Goal: Information Seeking & Learning: Learn about a topic

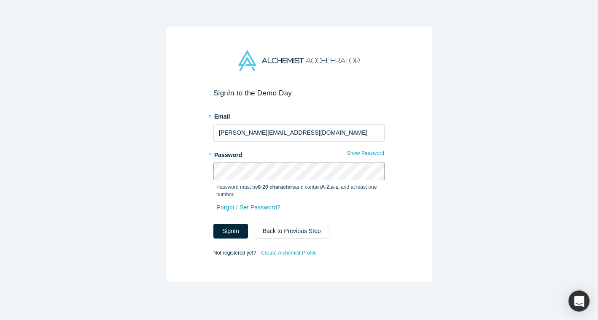
click at [213, 223] on button "Sign In" at bounding box center [230, 230] width 35 height 15
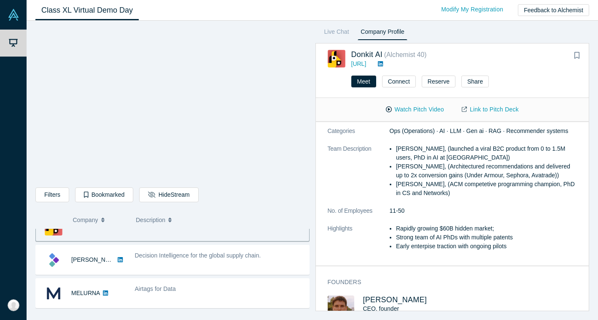
scroll to position [21, 0]
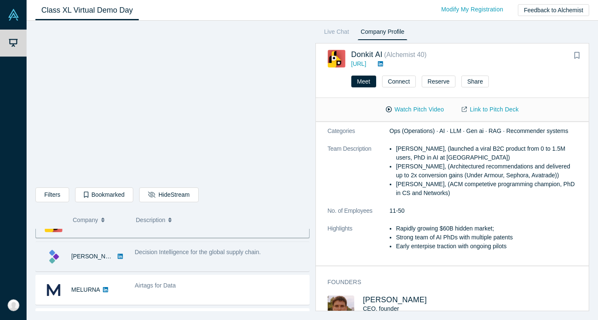
click at [148, 251] on span "Decision Intelligence for the global supply chain." at bounding box center [198, 251] width 126 height 7
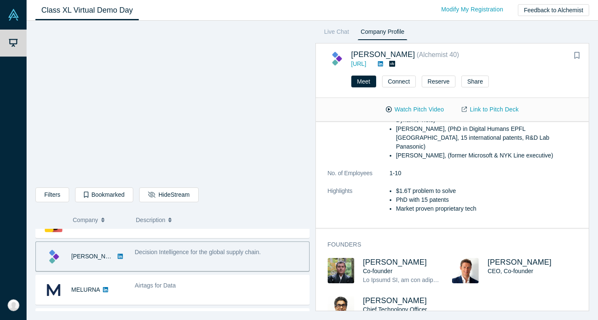
scroll to position [0, 0]
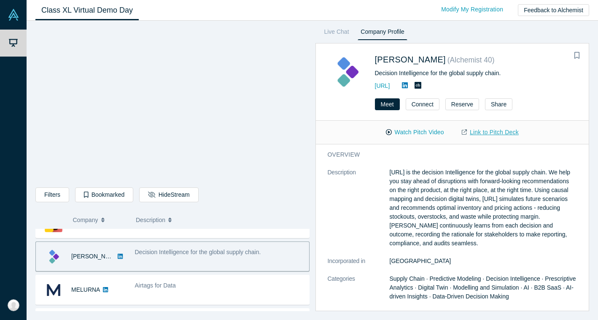
click at [480, 130] on link "Link to Pitch Deck" at bounding box center [490, 132] width 75 height 15
click at [408, 204] on p "[URL] is the decision Intelligence for the global supply chain. We help you sta…" at bounding box center [484, 208] width 188 height 80
click at [312, 277] on div "Live Chat Company Profile [PERSON_NAME] ( Alchemist 40 ) Decision Intelligence …" at bounding box center [449, 169] width 280 height 284
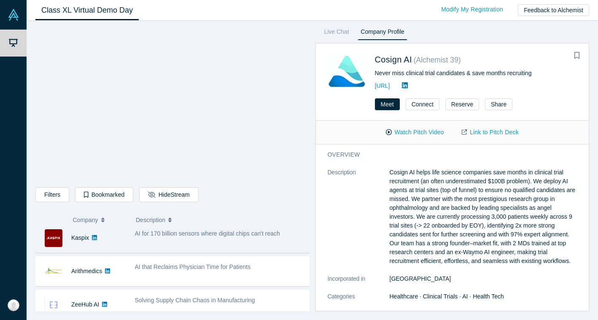
scroll to position [274, 0]
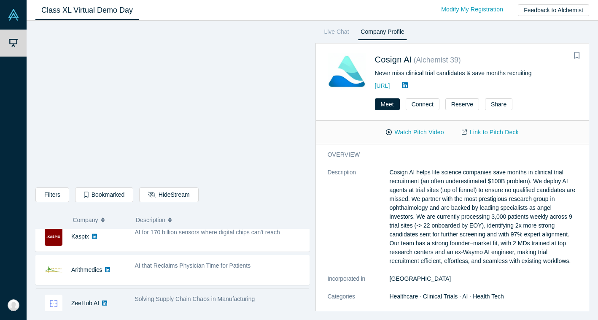
click at [173, 299] on span "Solving Supply Chain Chaos in Manufacturing" at bounding box center [195, 298] width 120 height 7
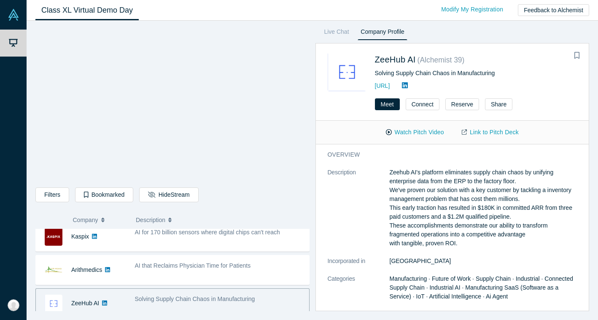
scroll to position [281, 0]
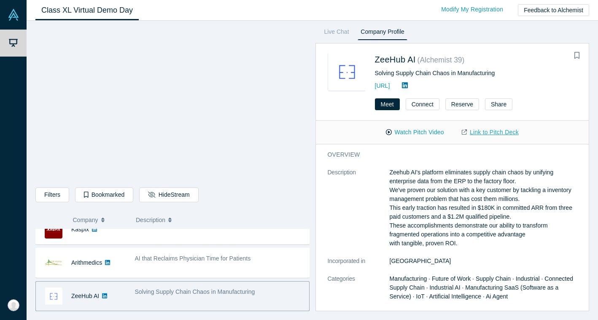
click at [476, 132] on link "Link to Pitch Deck" at bounding box center [490, 132] width 75 height 15
click at [448, 215] on p "Zeehub AI's platform eliminates supply chain chaos by unifying enterprise data …" at bounding box center [484, 208] width 188 height 80
